Goal: Task Accomplishment & Management: Complete application form

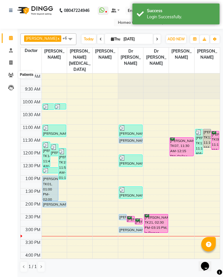
click at [12, 76] on icon at bounding box center [11, 75] width 6 height 4
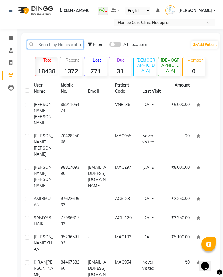
click at [74, 45] on input "text" at bounding box center [55, 44] width 57 height 9
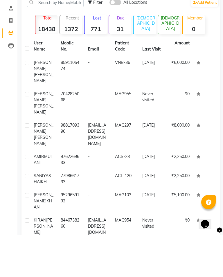
click at [77, 130] on td "7042825068" at bounding box center [70, 145] width 27 height 31
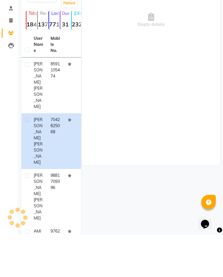
scroll to position [42, 0]
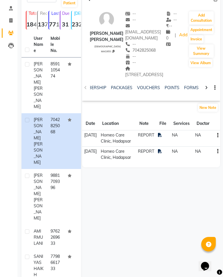
click at [186, 90] on link "FORMS" at bounding box center [191, 87] width 15 height 5
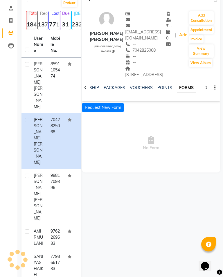
scroll to position [0, 133]
click at [114, 108] on button "Request New Form" at bounding box center [103, 107] width 42 height 9
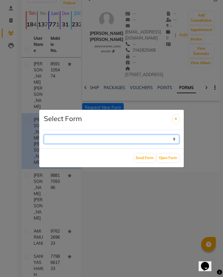
click at [172, 143] on select "Case Taking Form" at bounding box center [111, 139] width 135 height 9
select select "196"
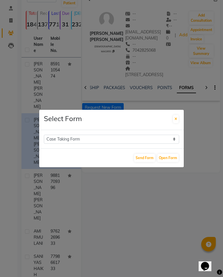
click at [172, 162] on button "Open Form" at bounding box center [167, 158] width 21 height 8
select select
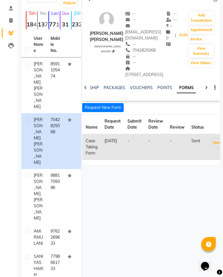
click at [216, 142] on button "Open" at bounding box center [217, 143] width 12 height 8
